Goal: Understand process/instructions: Learn how to perform a task or action

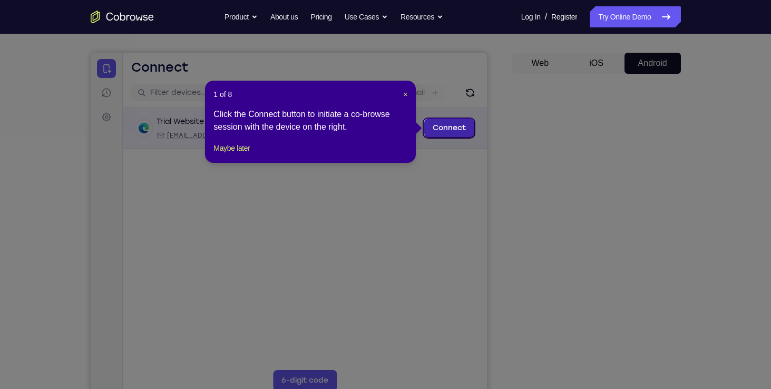
click at [443, 121] on link "Connect" at bounding box center [449, 128] width 50 height 19
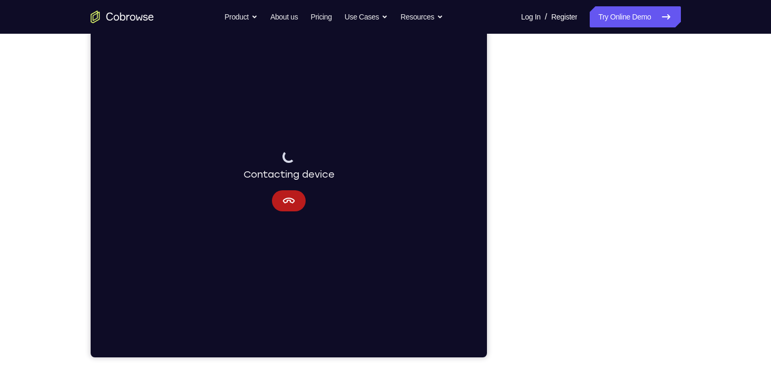
scroll to position [133, 0]
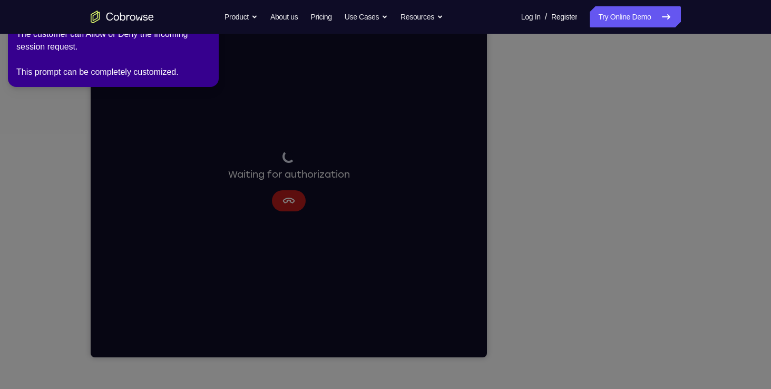
click at [238, 112] on icon at bounding box center [387, 192] width 783 height 393
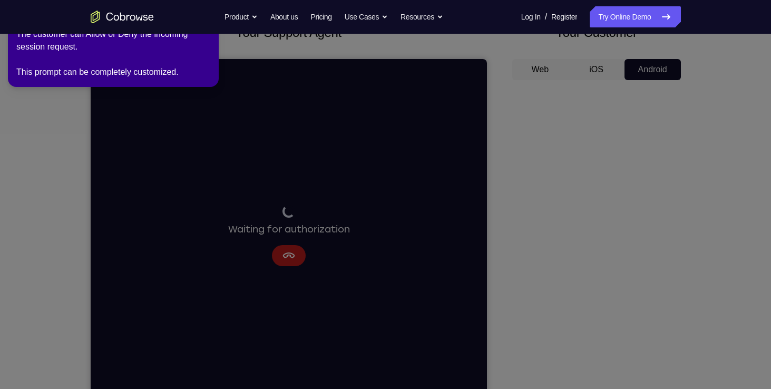
scroll to position [0, 0]
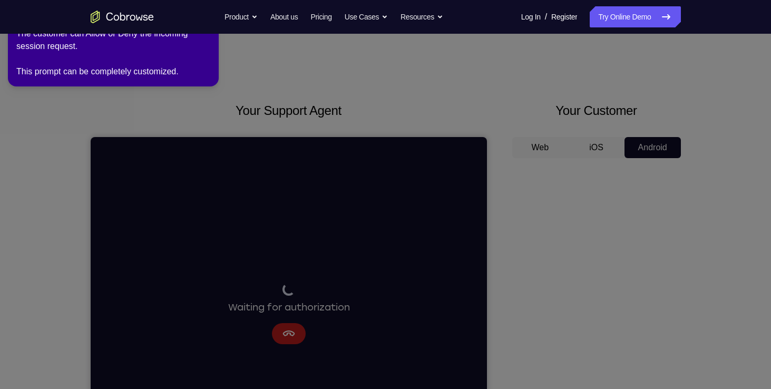
click at [214, 60] on div "2 of 8 × The customer can Allow or Deny the incoming session request. This prom…" at bounding box center [113, 43] width 211 height 86
click at [422, 113] on icon at bounding box center [387, 192] width 783 height 393
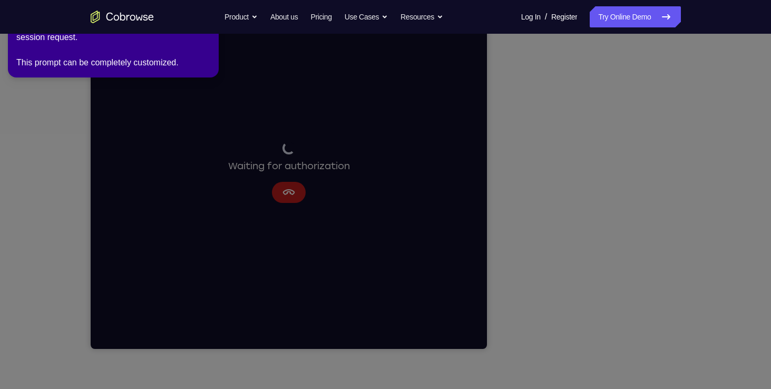
scroll to position [147, 0]
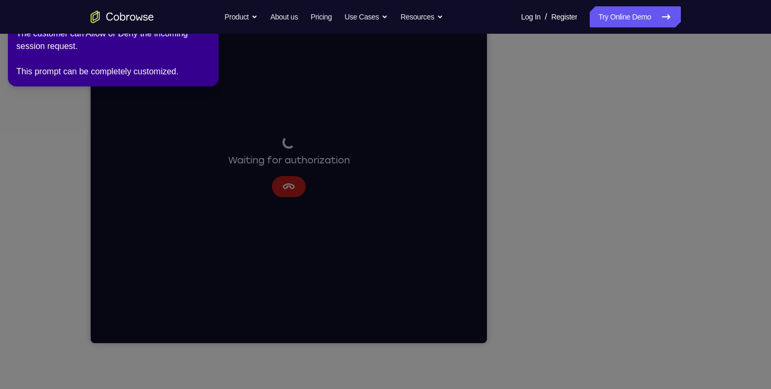
click at [203, 83] on div "2 of 8 × The customer can Allow or Deny the incoming session request. This prom…" at bounding box center [113, 43] width 211 height 86
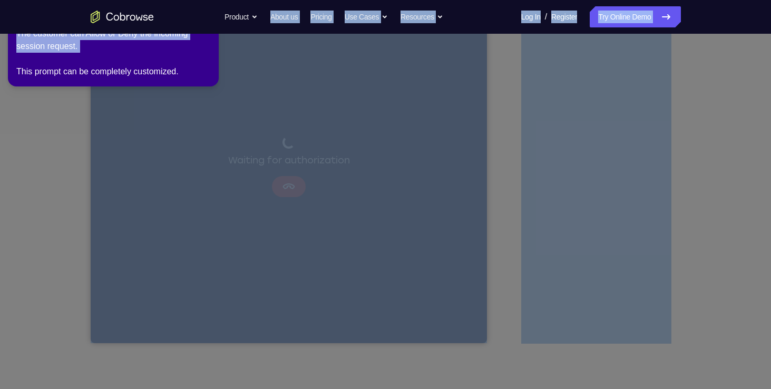
drag, startPoint x: 187, startPoint y: 31, endPoint x: 185, endPoint y: 64, distance: 33.2
click at [205, 162] on icon at bounding box center [387, 192] width 783 height 393
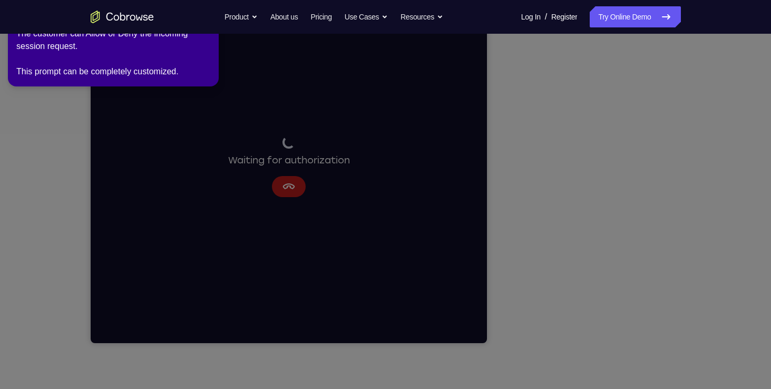
click at [278, 194] on icon at bounding box center [387, 192] width 783 height 393
click at [286, 191] on icon at bounding box center [387, 192] width 783 height 393
click at [298, 183] on icon at bounding box center [387, 192] width 783 height 393
click at [295, 183] on icon at bounding box center [387, 192] width 783 height 393
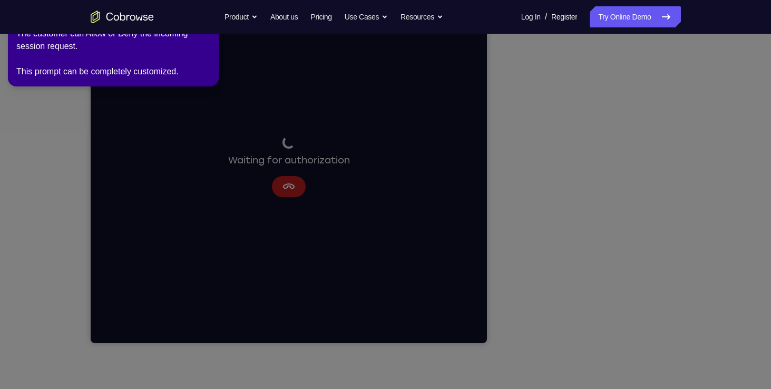
click at [295, 183] on icon at bounding box center [387, 192] width 783 height 393
drag, startPoint x: 295, startPoint y: 183, endPoint x: 290, endPoint y: 184, distance: 5.4
click at [290, 184] on icon at bounding box center [387, 192] width 783 height 393
click at [289, 186] on icon at bounding box center [387, 192] width 783 height 393
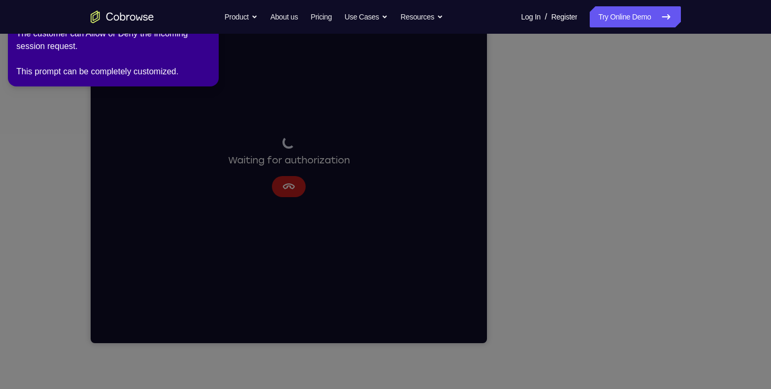
click at [593, 184] on icon at bounding box center [387, 192] width 783 height 393
click at [115, 53] on div "The customer can Allow or Deny the incoming session request. This prompt can be…" at bounding box center [113, 52] width 194 height 51
drag, startPoint x: 114, startPoint y: 53, endPoint x: 116, endPoint y: 80, distance: 27.0
click at [116, 80] on div "2 of 8 × The customer can Allow or Deny the incoming session request. This prom…" at bounding box center [113, 43] width 211 height 86
drag, startPoint x: 116, startPoint y: 80, endPoint x: 167, endPoint y: 73, distance: 50.5
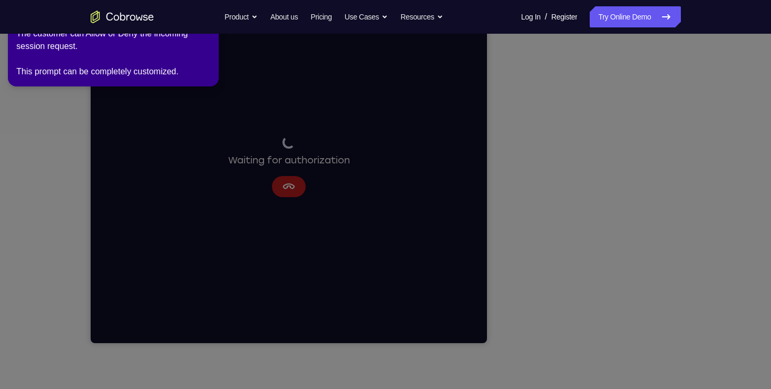
click at [167, 73] on div "The customer can Allow or Deny the incoming session request. This prompt can be…" at bounding box center [113, 52] width 194 height 51
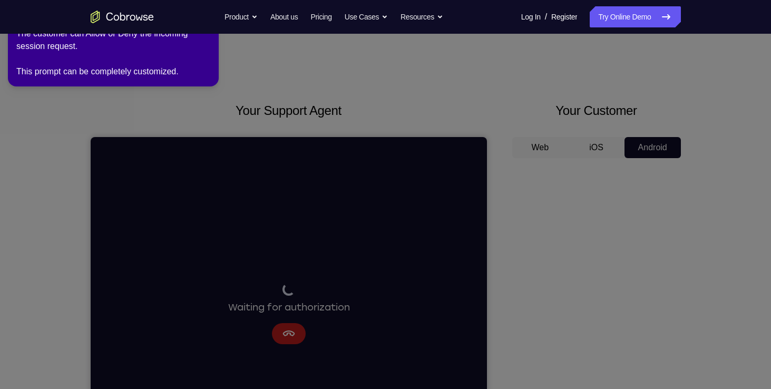
click at [243, 37] on icon at bounding box center [387, 192] width 783 height 393
